Goal: Obtain resource: Obtain resource

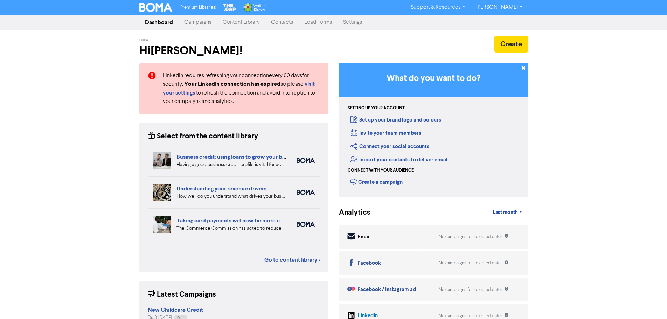
click at [239, 22] on link "Content Library" at bounding box center [241, 22] width 48 height 14
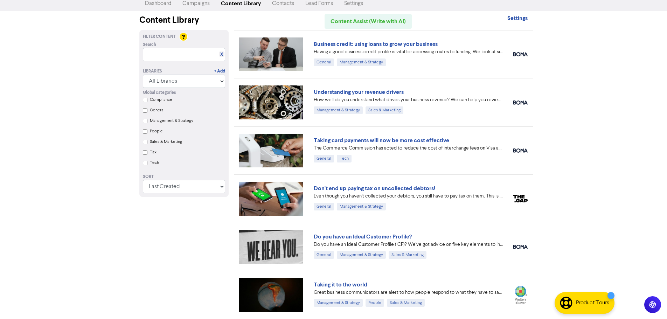
scroll to position [35, 0]
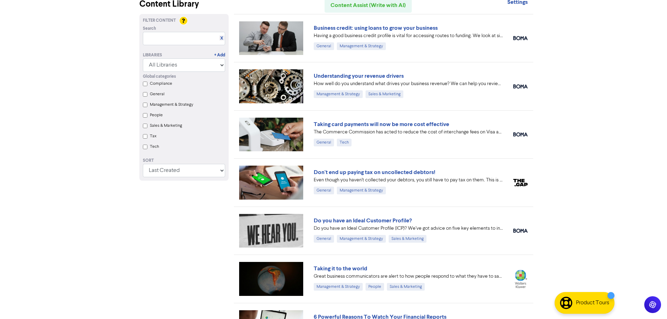
click at [400, 172] on link "Don't end up paying tax on uncollected debtors!" at bounding box center [374, 172] width 121 height 7
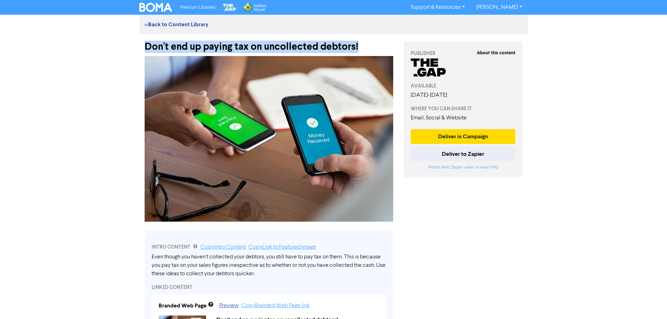
drag, startPoint x: 360, startPoint y: 46, endPoint x: 134, endPoint y: 47, distance: 225.5
click at [135, 47] on div "<< Back to Content Library Don't end up paying tax on uncollected debtors! INTR…" at bounding box center [333, 318] width 399 height 607
copy div "Don't end up paying tax on uncollected debtors!"
click at [162, 22] on link "<< Back to Content Library" at bounding box center [177, 24] width 64 height 7
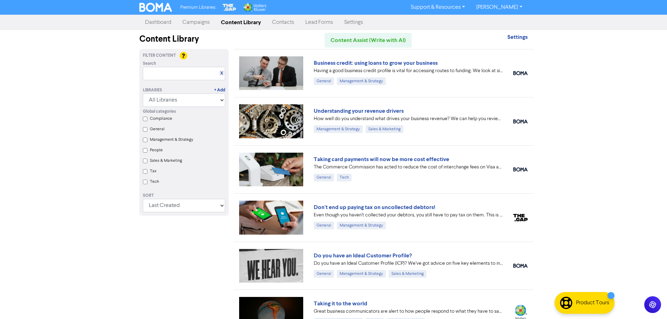
click at [402, 158] on link "Taking card payments will now be more cost effective" at bounding box center [381, 159] width 135 height 7
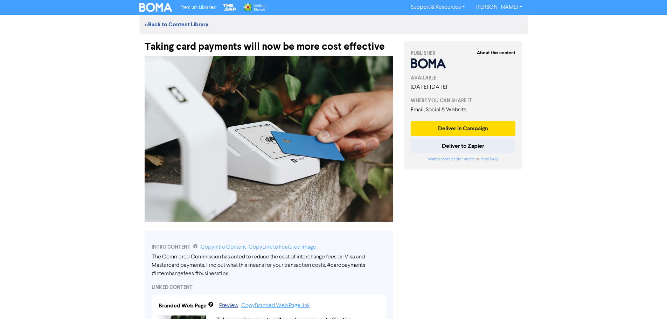
click at [172, 26] on link "<< Back to Content Library" at bounding box center [177, 24] width 64 height 7
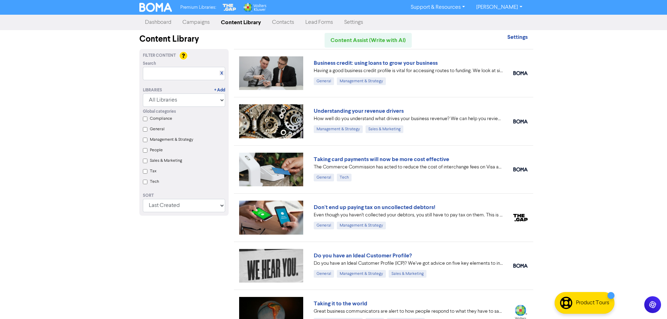
click at [411, 63] on link "Business credit: using loans to grow your business" at bounding box center [376, 63] width 124 height 7
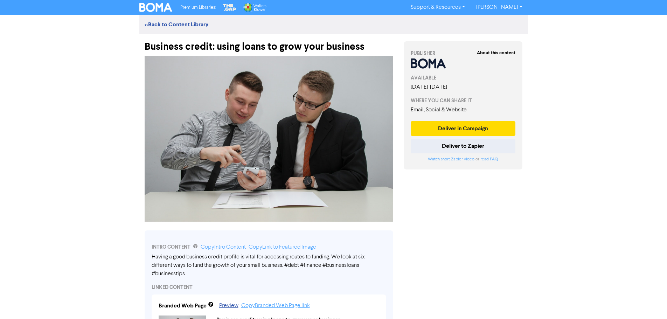
click at [368, 46] on div "Business credit: using loans to grow your business" at bounding box center [269, 43] width 249 height 18
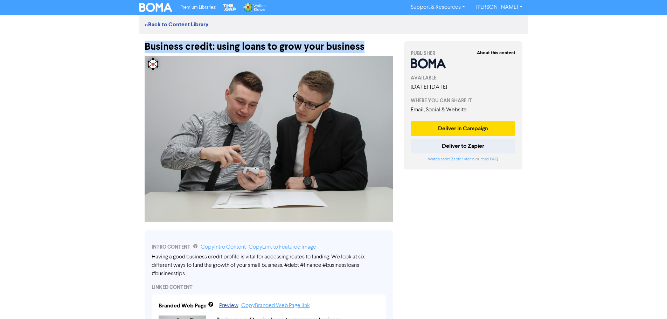
drag, startPoint x: 362, startPoint y: 46, endPoint x: 141, endPoint y: 52, distance: 221.4
click at [141, 52] on div "Business credit: using loans to grow your business" at bounding box center [268, 43] width 259 height 18
copy div "Business credit: using loans to grow your business"
click at [161, 23] on link "<< Back to Content Library" at bounding box center [177, 24] width 64 height 7
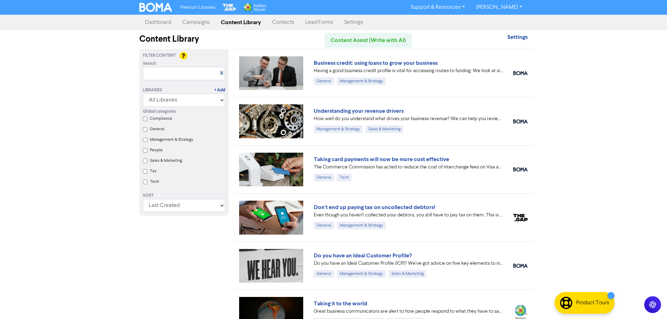
click at [366, 110] on link "Understanding your revenue drivers" at bounding box center [359, 110] width 90 height 7
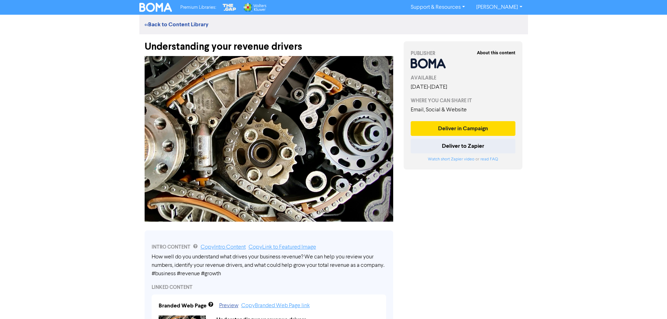
click at [292, 48] on div "Understanding your revenue drivers" at bounding box center [269, 43] width 249 height 18
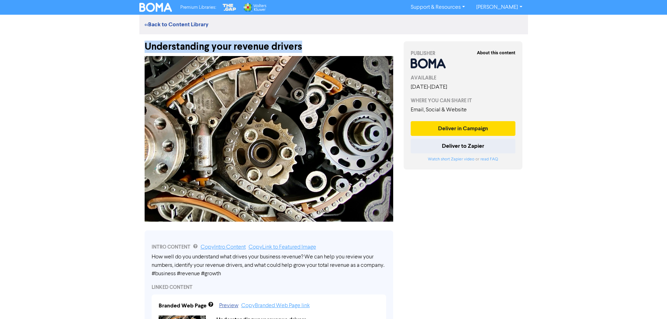
drag, startPoint x: 291, startPoint y: 47, endPoint x: 141, endPoint y: 49, distance: 149.9
click at [141, 49] on div "Understanding your revenue drivers" at bounding box center [268, 43] width 259 height 18
copy div "Understanding your revenue drivers"
click at [184, 26] on link "<< Back to Content Library" at bounding box center [177, 24] width 64 height 7
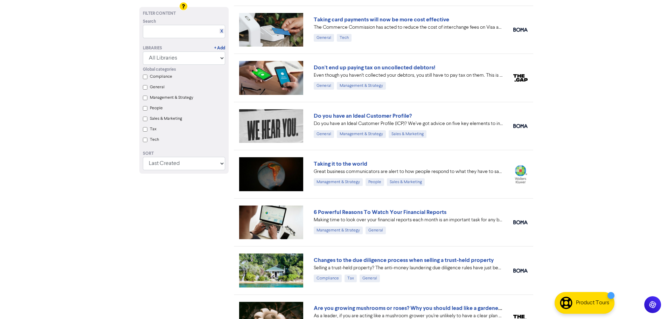
scroll to position [140, 0]
click at [426, 212] on link "6 Powerful Reasons To Watch Your Financial Reports" at bounding box center [380, 211] width 133 height 7
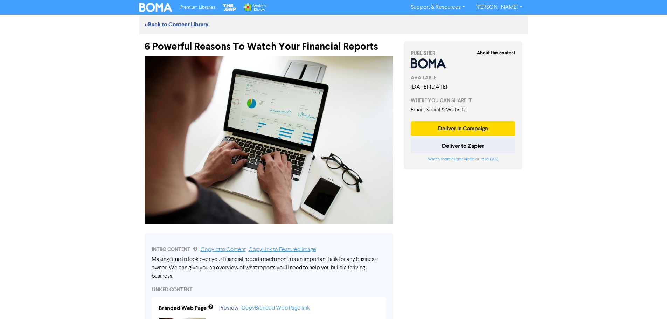
click at [225, 44] on div "6 Powerful Reasons To Watch Your Financial Reports" at bounding box center [269, 43] width 249 height 18
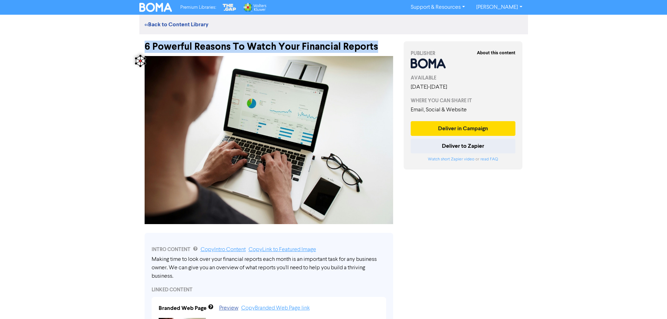
drag, startPoint x: 376, startPoint y: 46, endPoint x: 129, endPoint y: 51, distance: 246.9
click at [129, 50] on div "Premium Libraries: Support & Resources Video Tutorials FAQ & Guides Marketing E…" at bounding box center [333, 159] width 667 height 319
copy div "6 Powerful Reasons To Watch Your Financial Reports"
click at [185, 26] on link "<< Back to Content Library" at bounding box center [177, 24] width 64 height 7
